Goal: Transaction & Acquisition: Purchase product/service

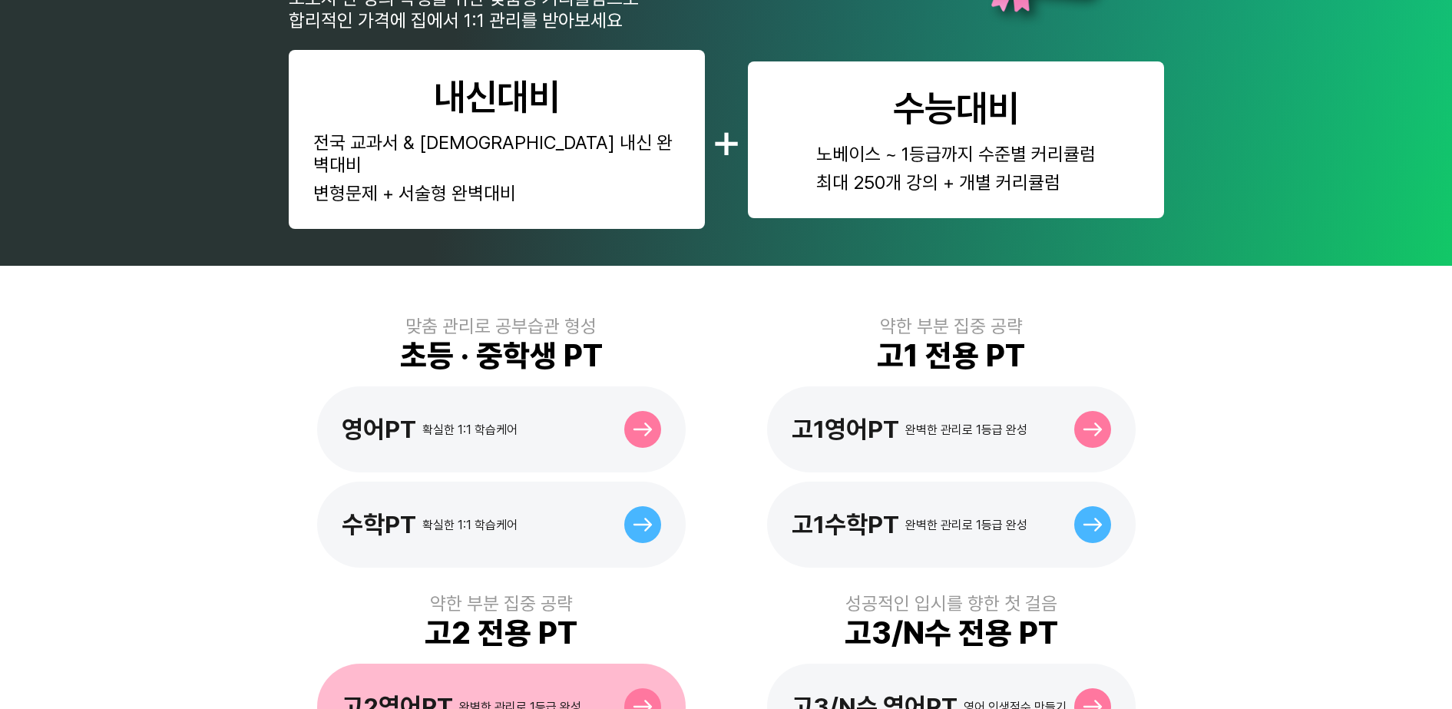
scroll to position [288, 0]
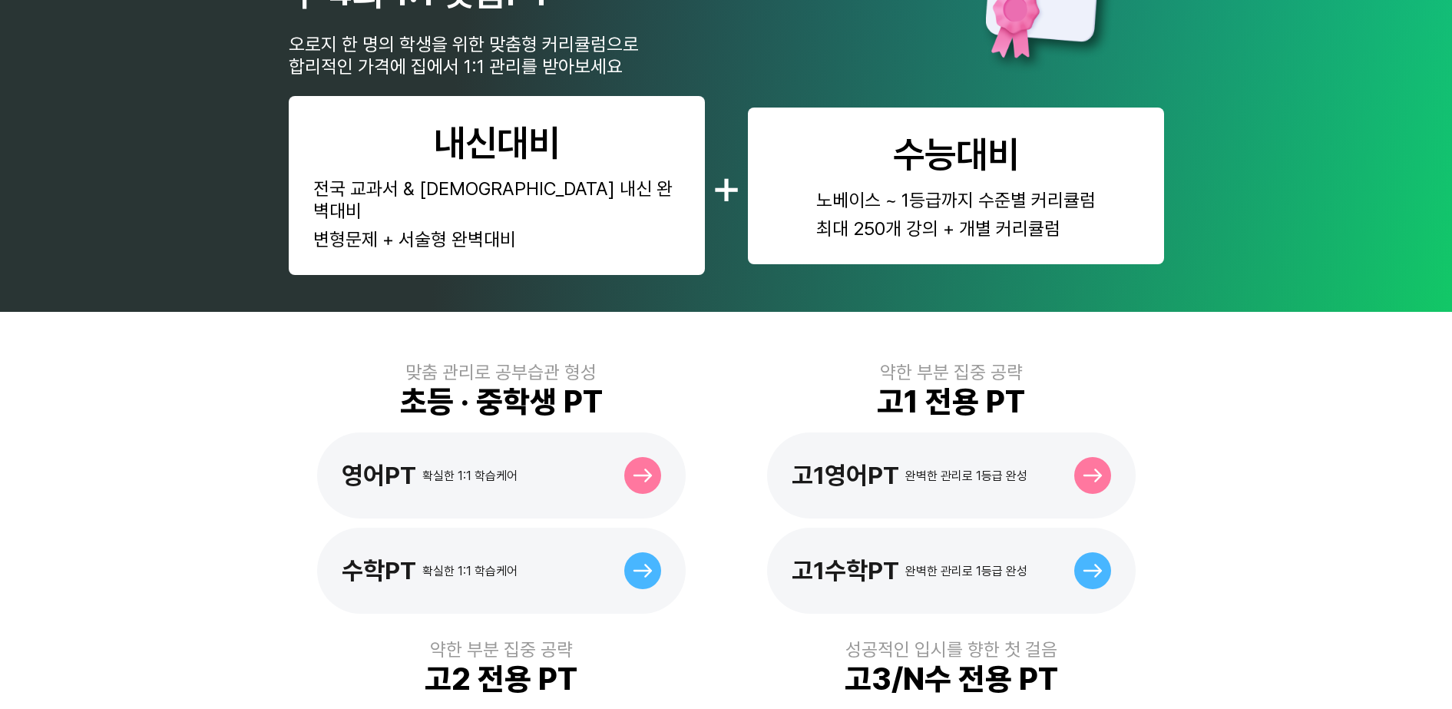
scroll to position [192, 0]
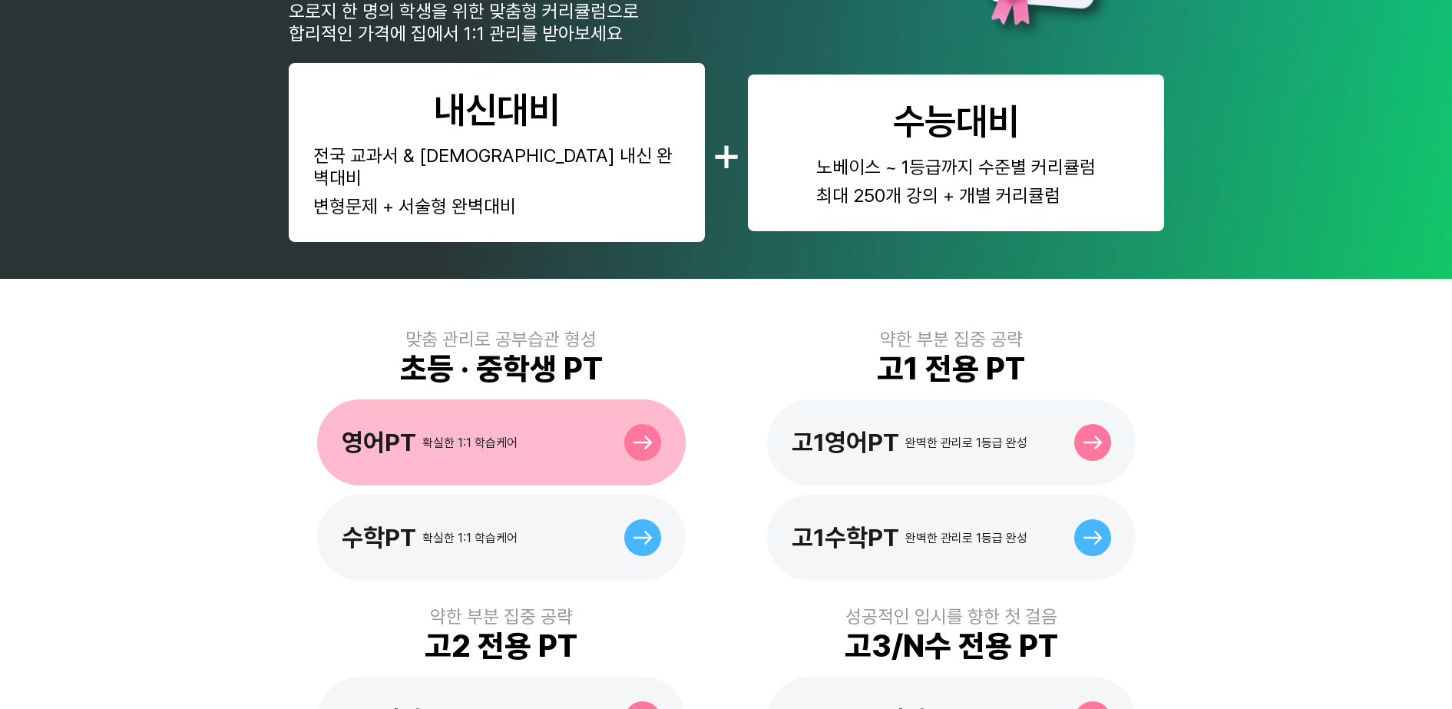
click at [546, 419] on div "영어PT 확실한 1:1 학습케어" at bounding box center [501, 442] width 369 height 86
